Goal: Transaction & Acquisition: Book appointment/travel/reservation

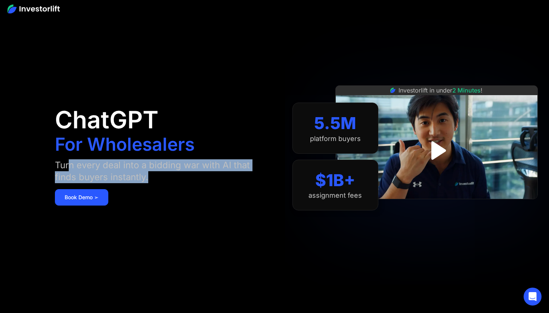
drag, startPoint x: 70, startPoint y: 167, endPoint x: 166, endPoint y: 171, distance: 96.0
click at [166, 171] on div "Turn every deal into a bidding war with AI that finds buyers instantly." at bounding box center [153, 171] width 196 height 24
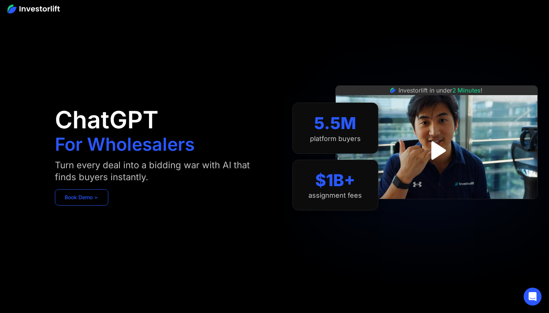
click at [80, 194] on link "Book Demo ➢" at bounding box center [81, 197] width 53 height 16
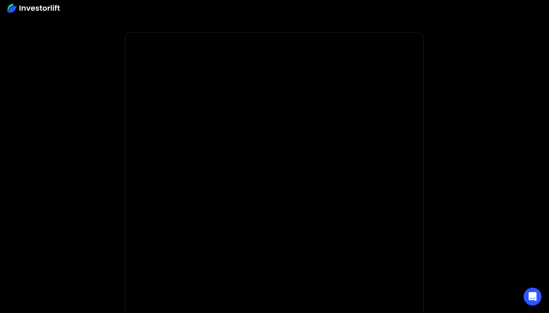
scroll to position [6, 0]
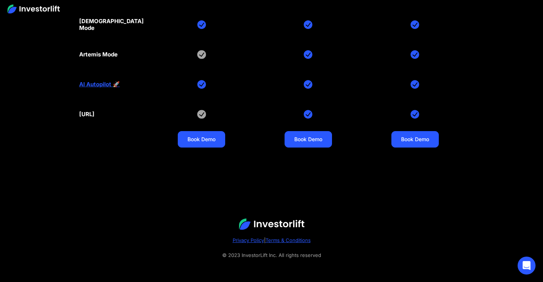
scroll to position [3563, 0]
